Goal: Information Seeking & Learning: Learn about a topic

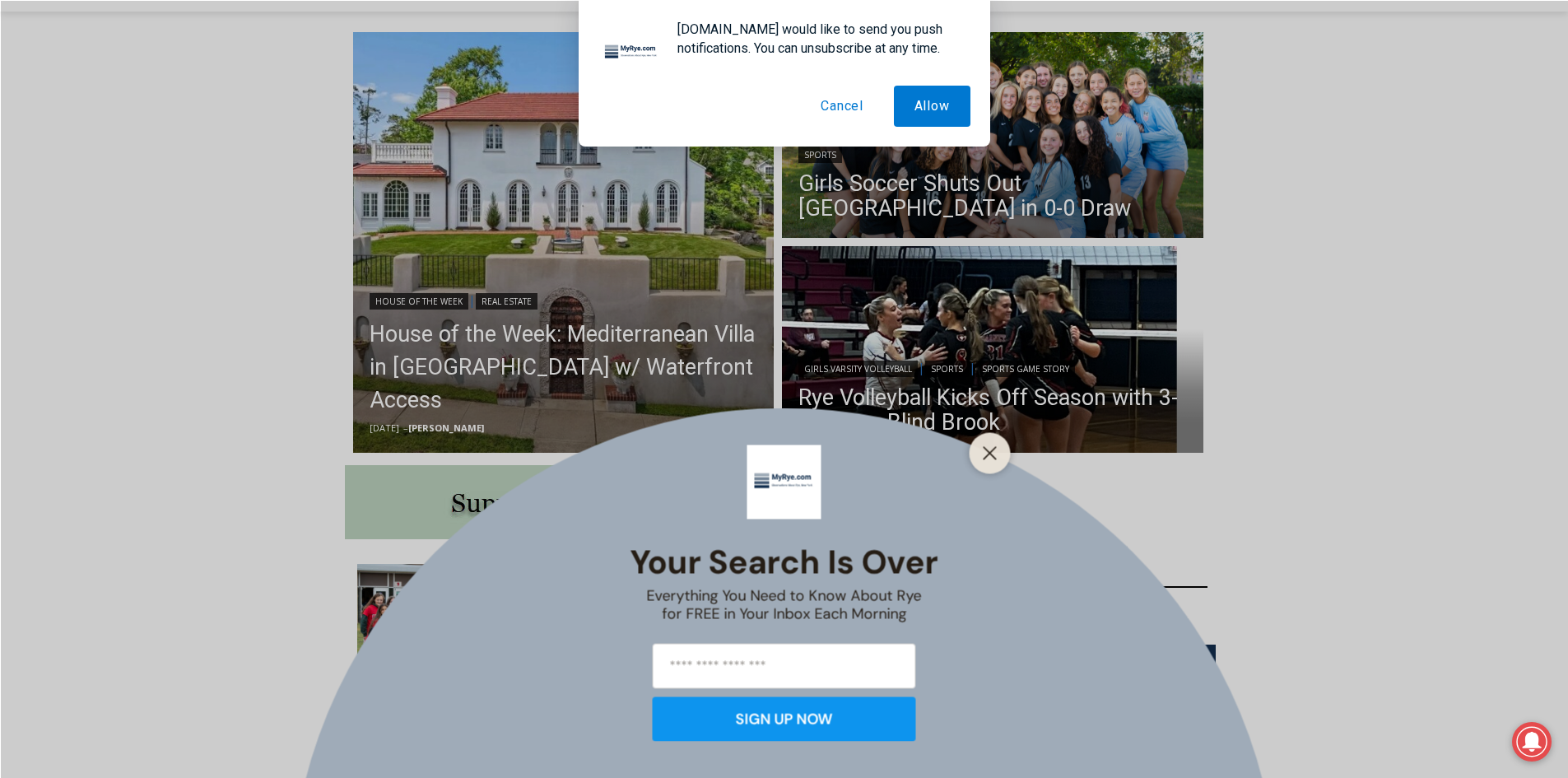
scroll to position [462, 0]
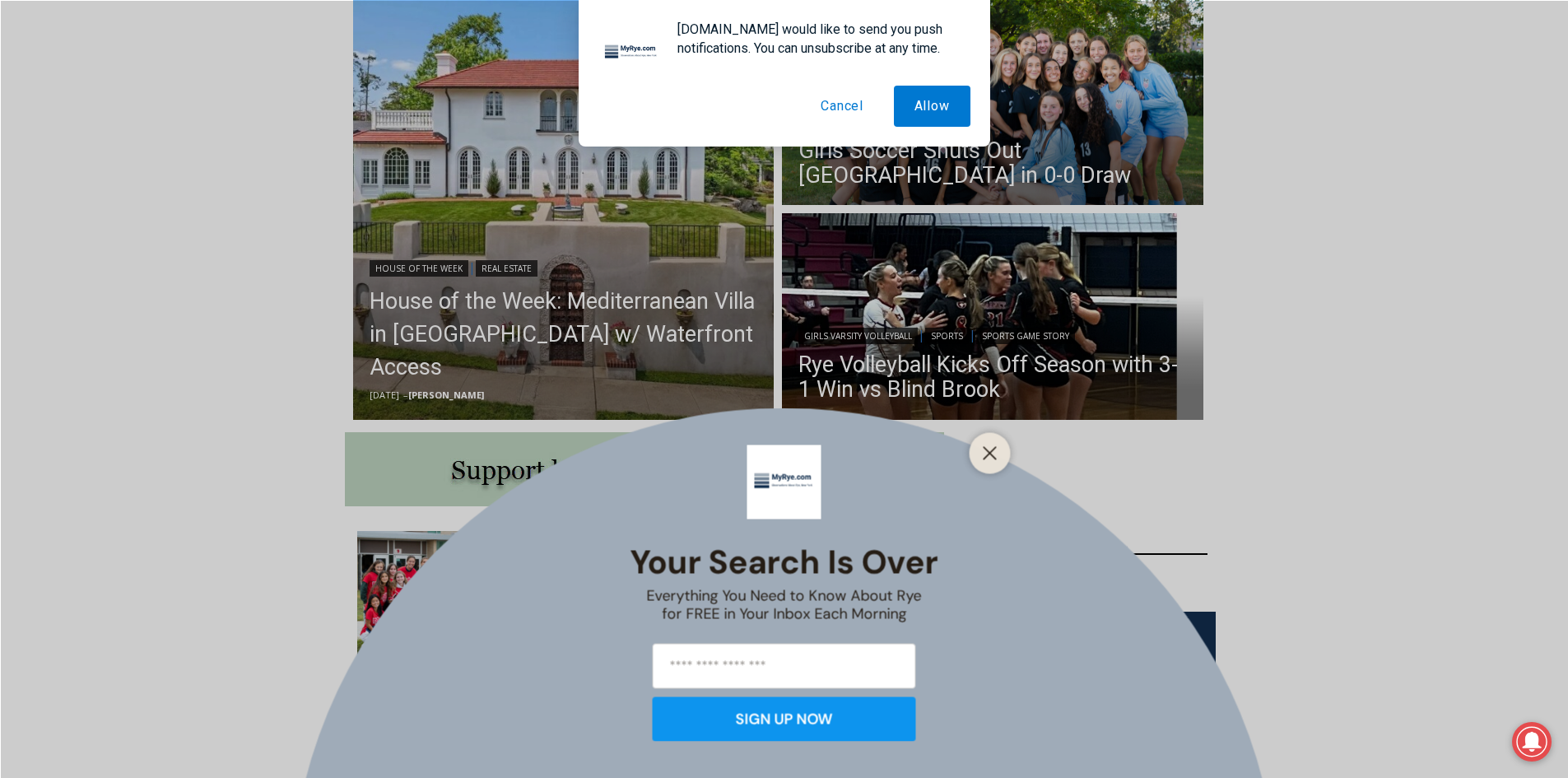
click at [828, 106] on button "Cancel" at bounding box center [842, 106] width 84 height 41
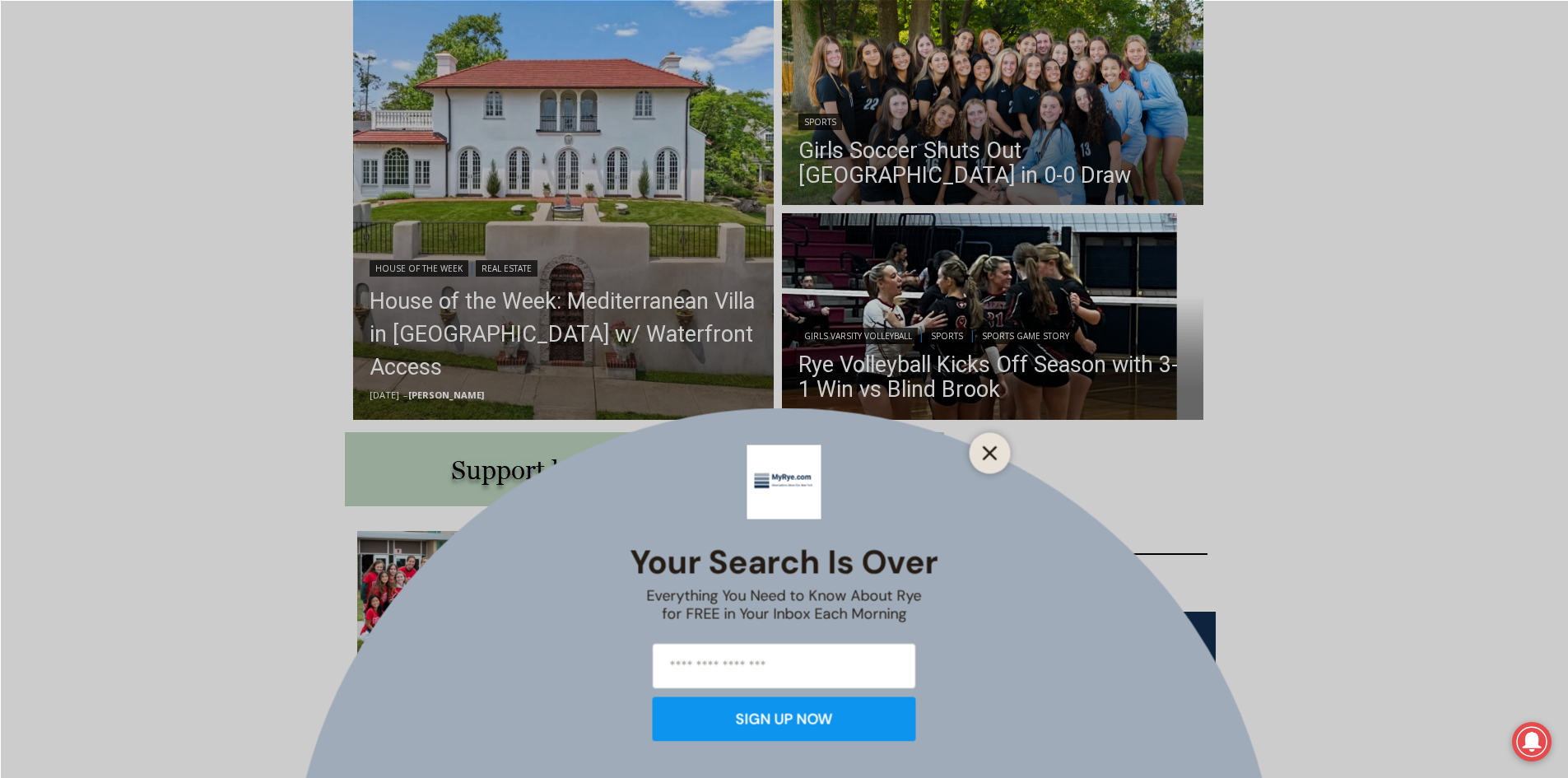
click at [994, 448] on line "Close" at bounding box center [989, 453] width 12 height 12
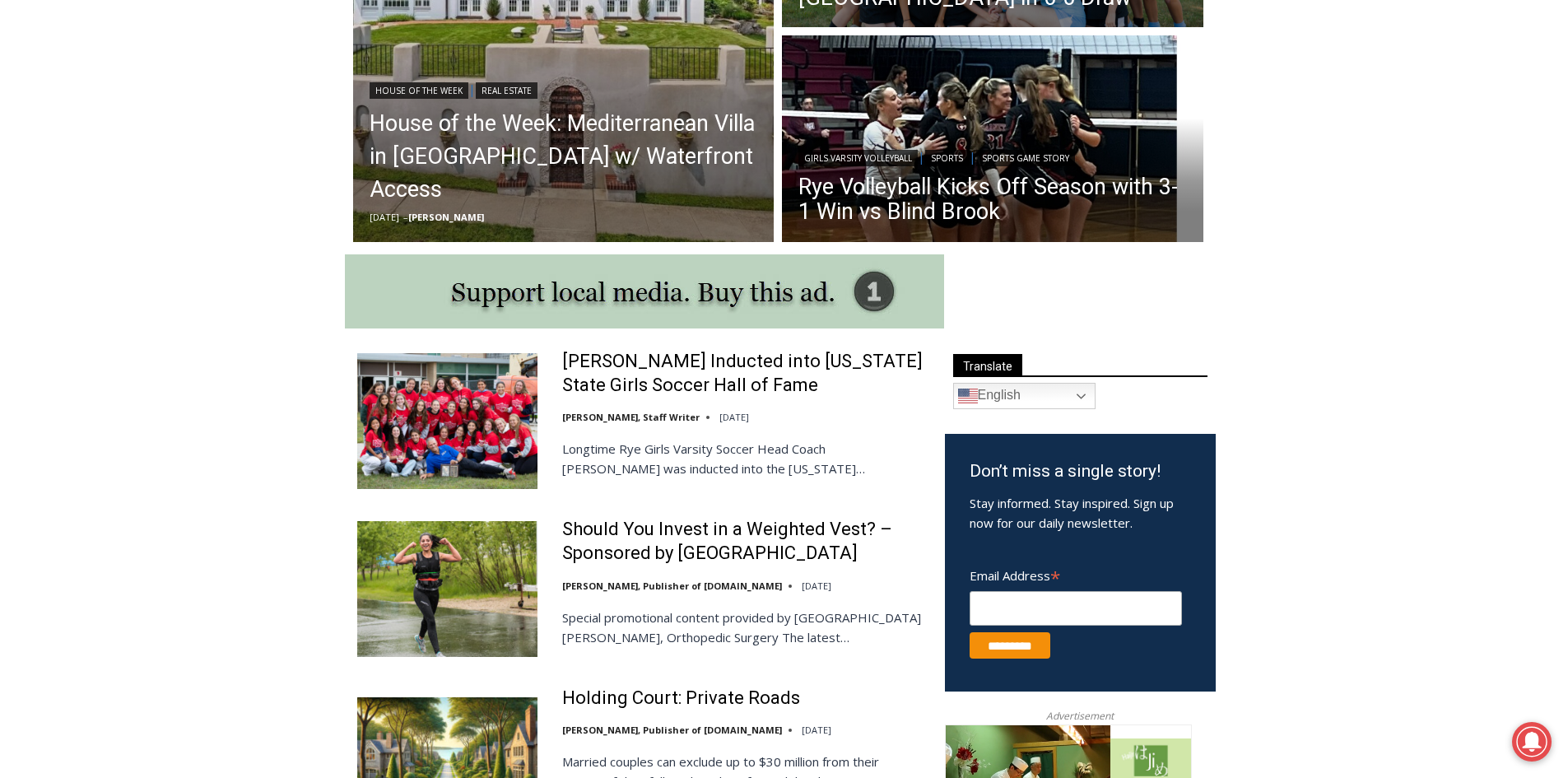
scroll to position [692, 0]
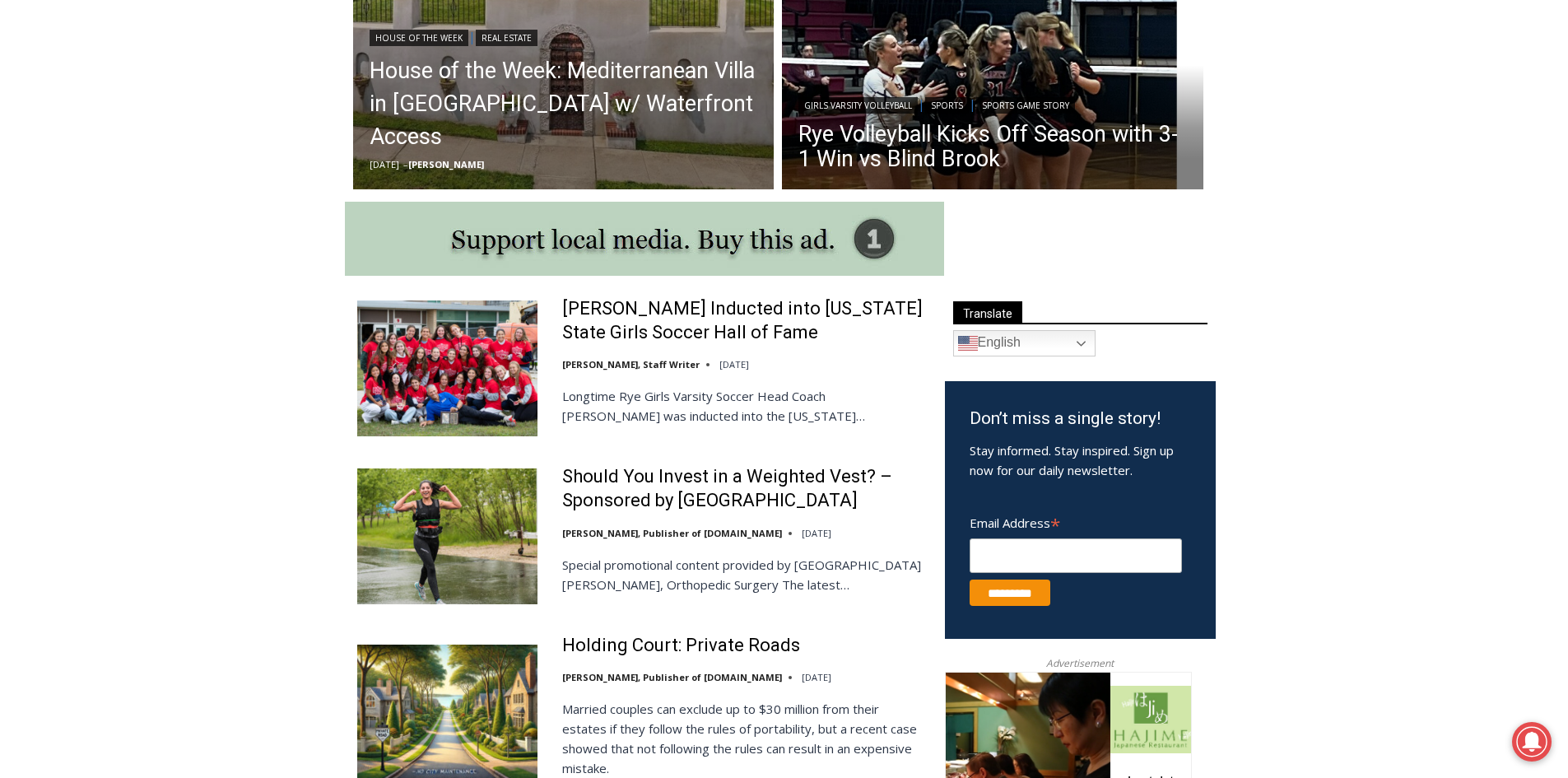
click at [461, 374] on img at bounding box center [448, 368] width 180 height 135
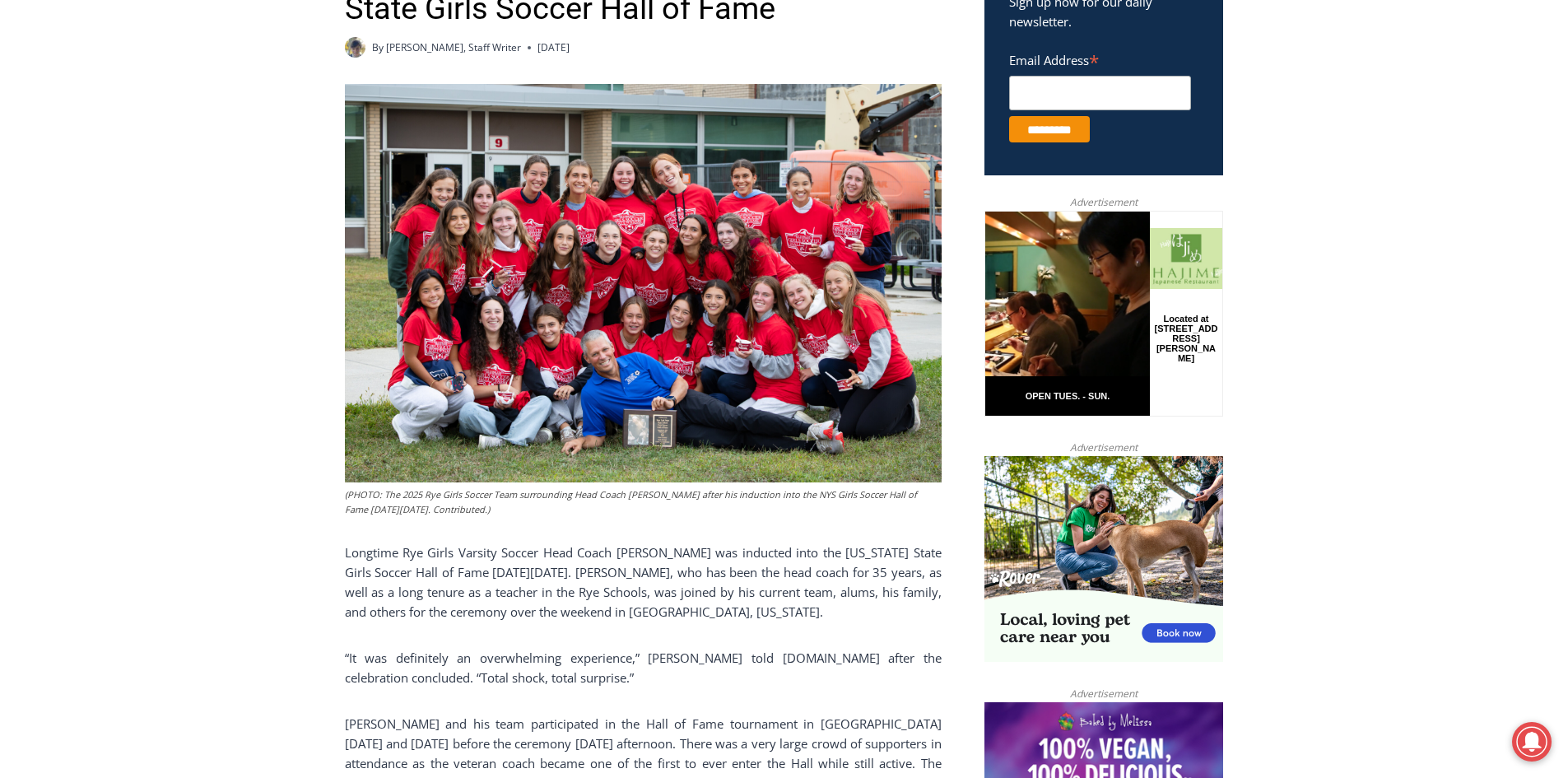
scroll to position [692, 0]
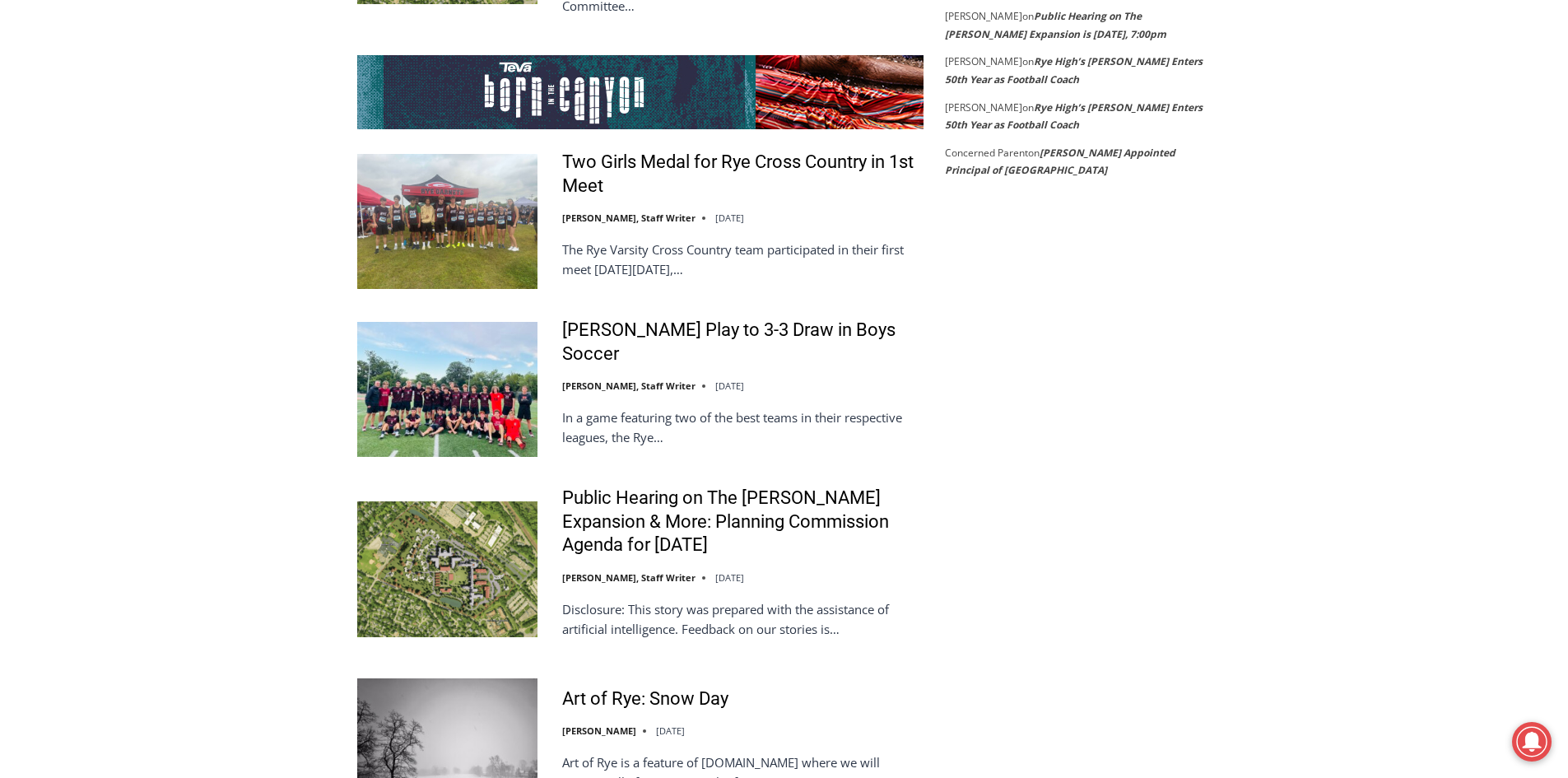
scroll to position [3195, 0]
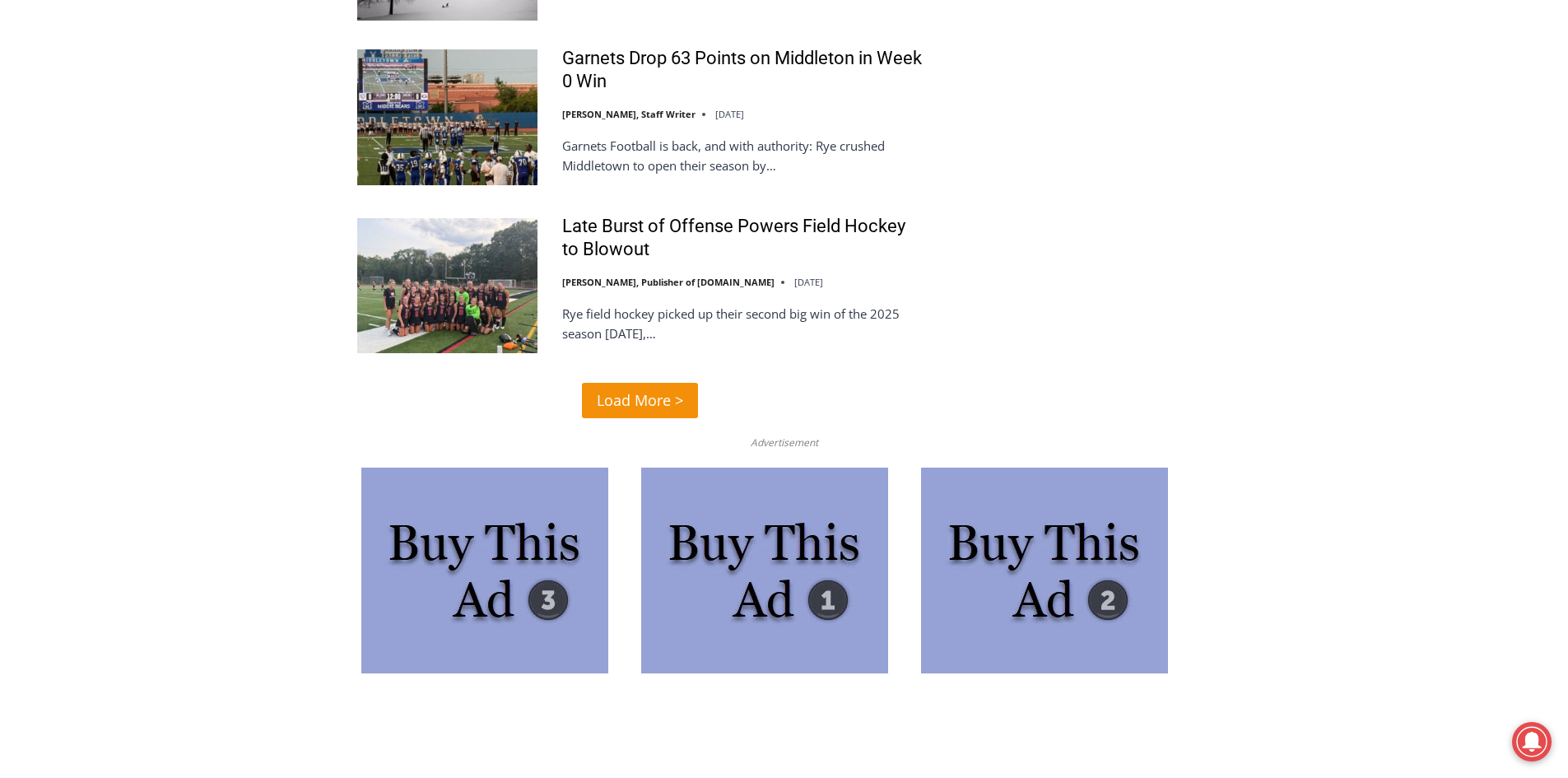
scroll to position [3986, 0]
click at [658, 388] on span "Load More >" at bounding box center [640, 400] width 86 height 24
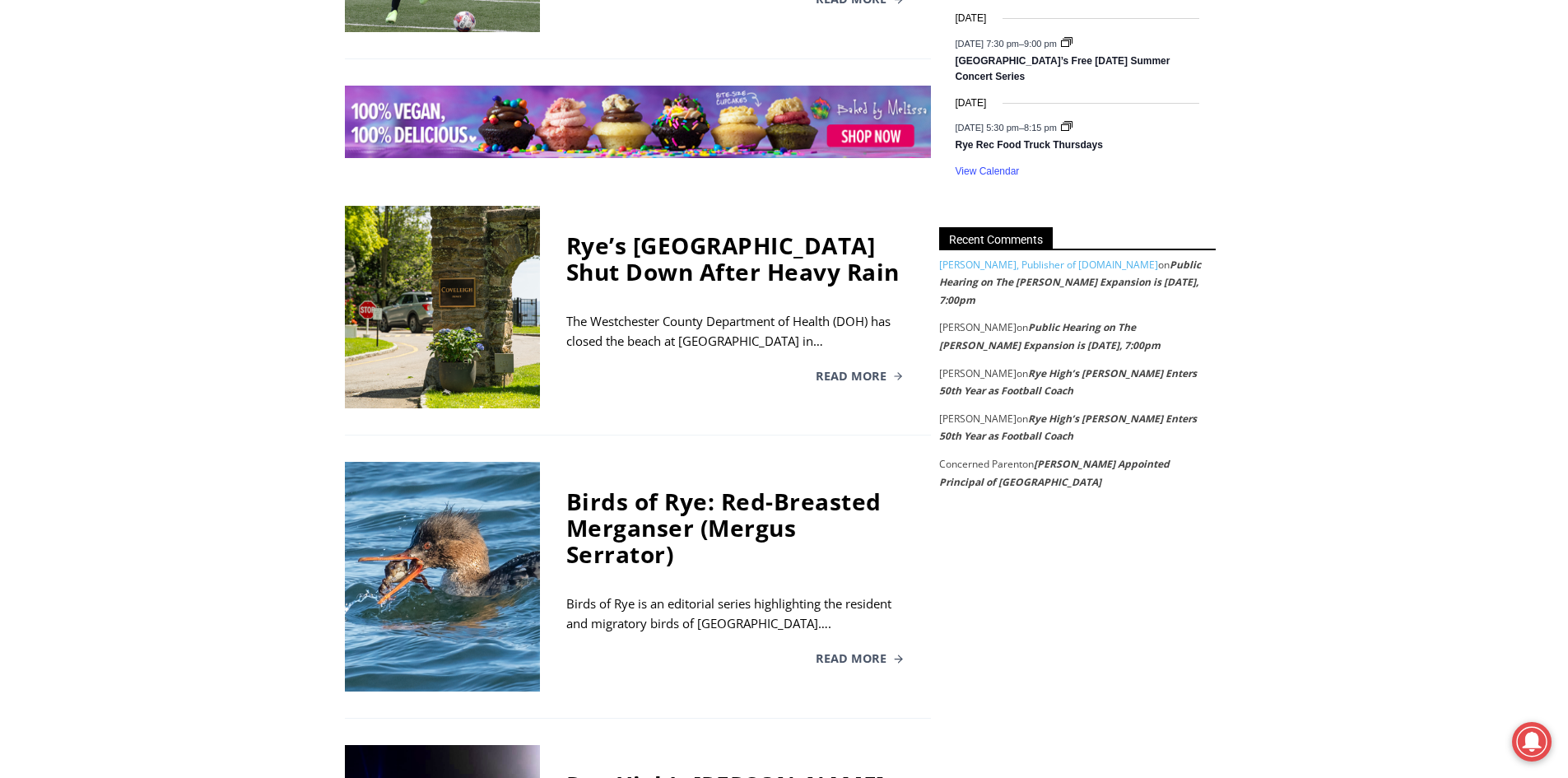
scroll to position [2438, 0]
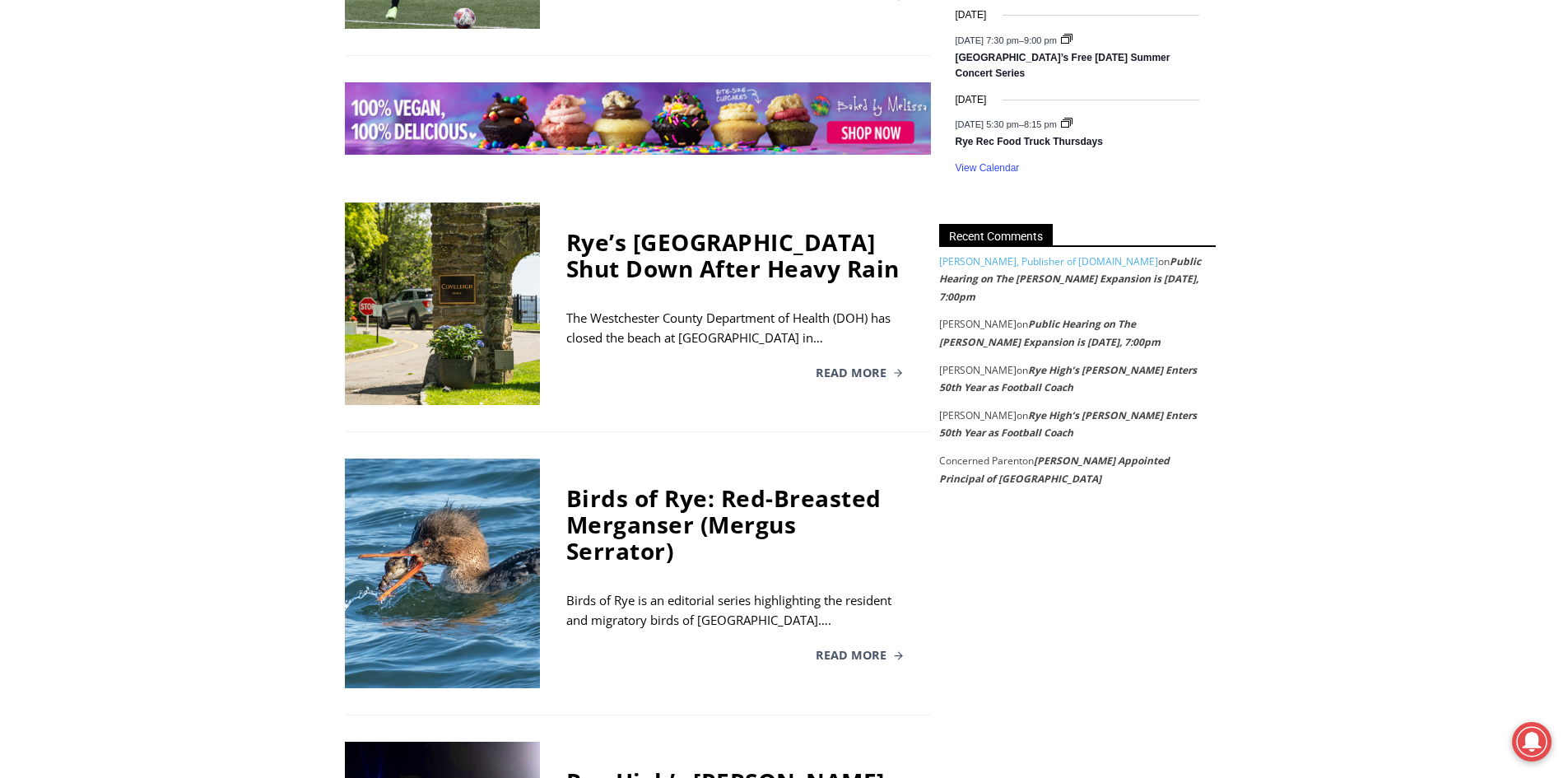
click at [372, 459] on div at bounding box center [442, 573] width 195 height 229
click at [866, 650] on span "Read More" at bounding box center [851, 656] width 71 height 12
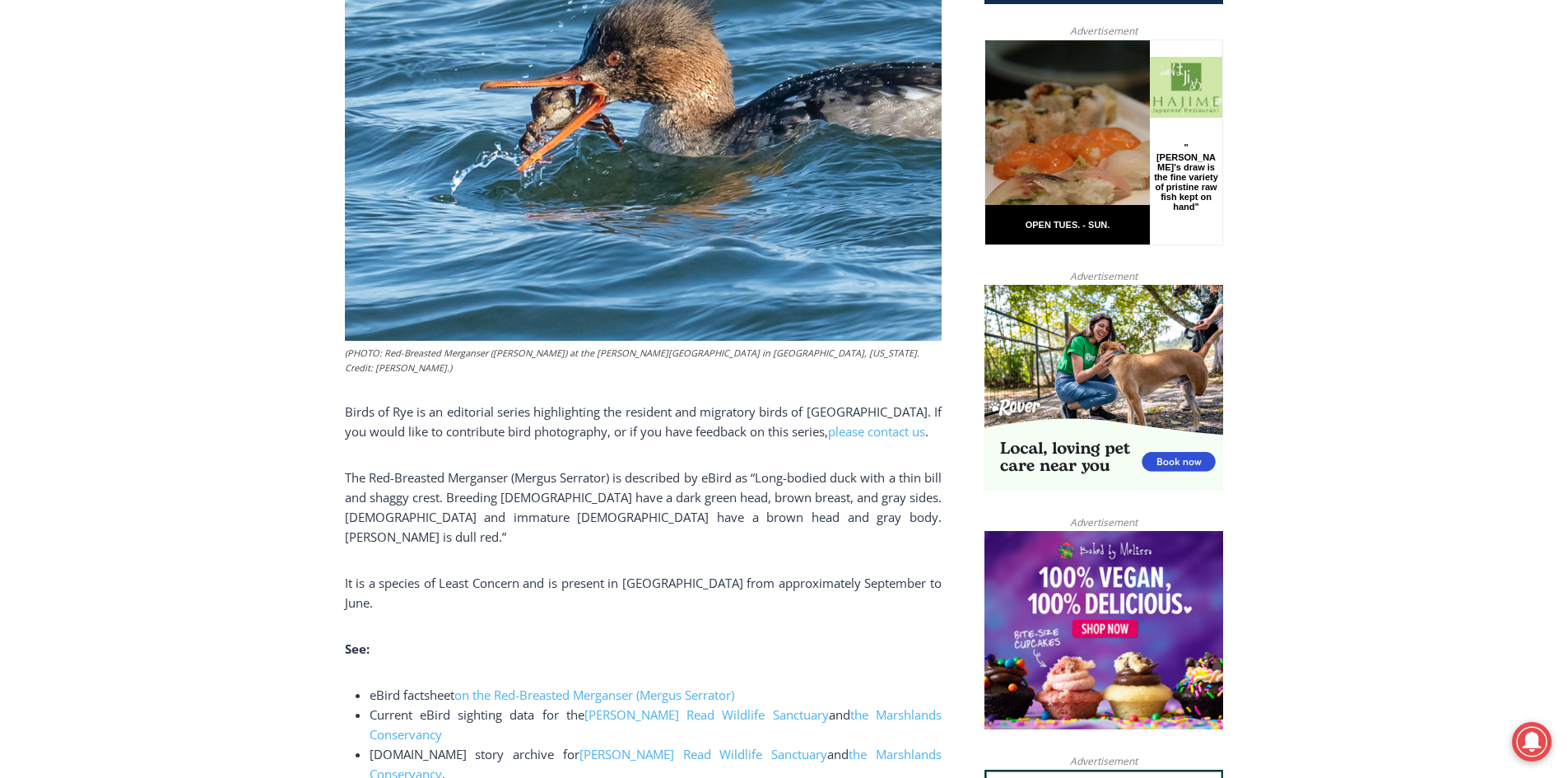
scroll to position [791, 0]
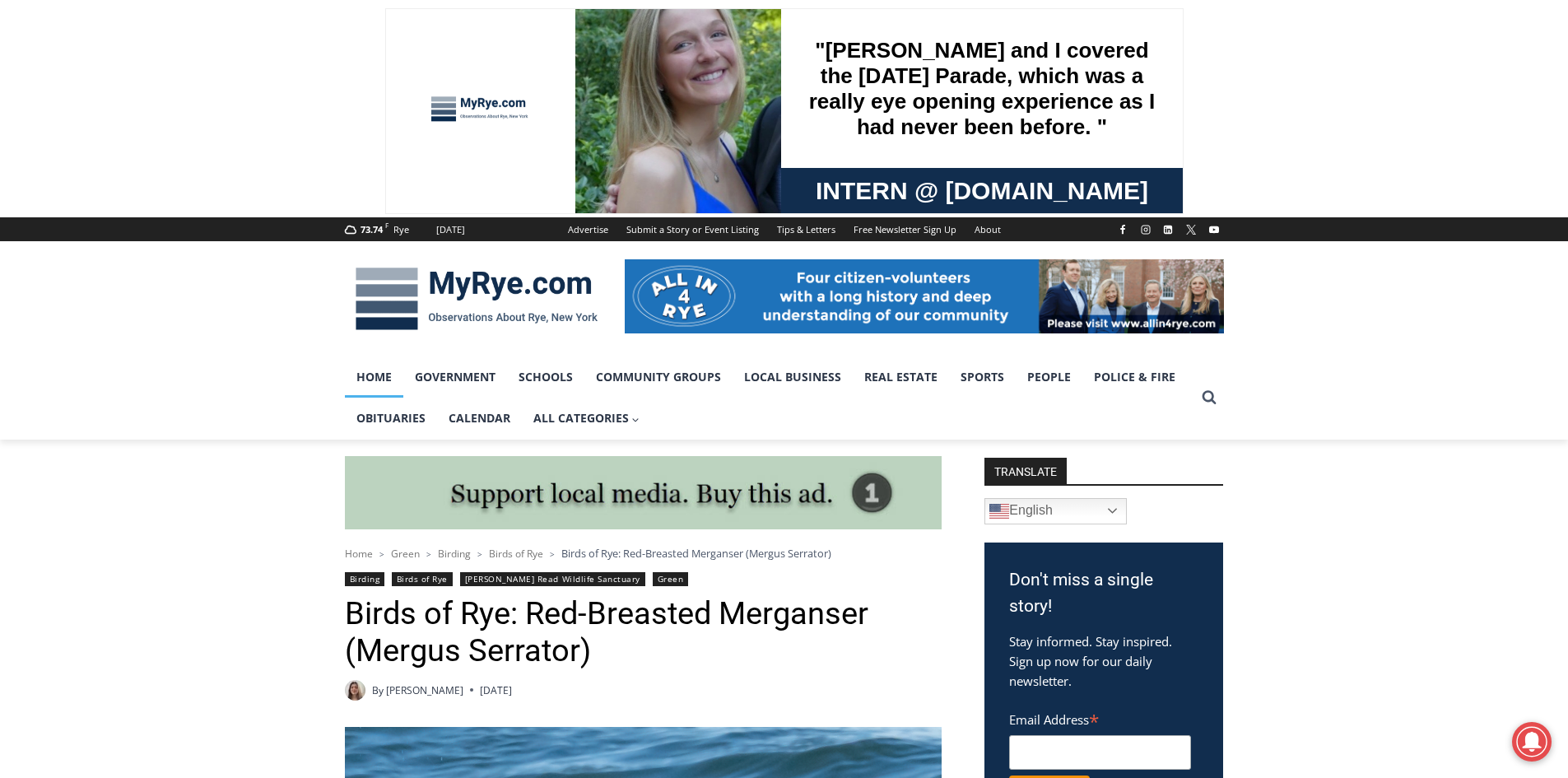
click at [382, 372] on link "Home" at bounding box center [374, 377] width 59 height 41
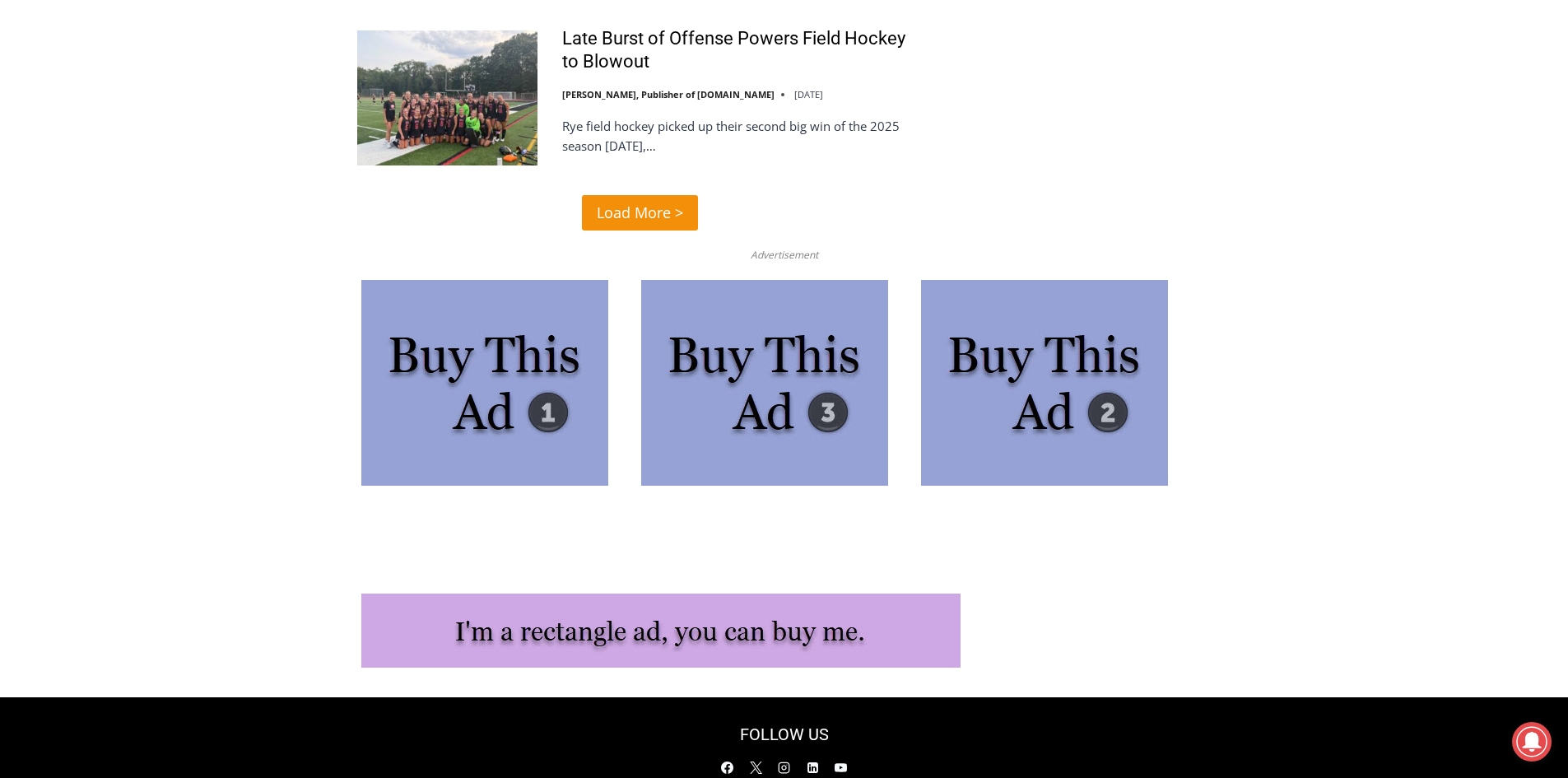
scroll to position [4214, 0]
